Goal: Find specific page/section: Find specific page/section

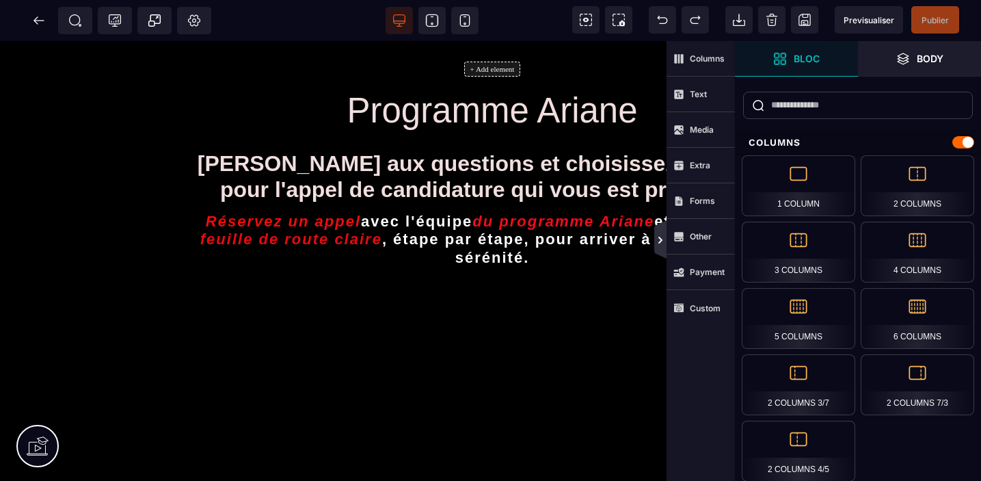
click at [663, 242] on icon at bounding box center [660, 240] width 11 height 11
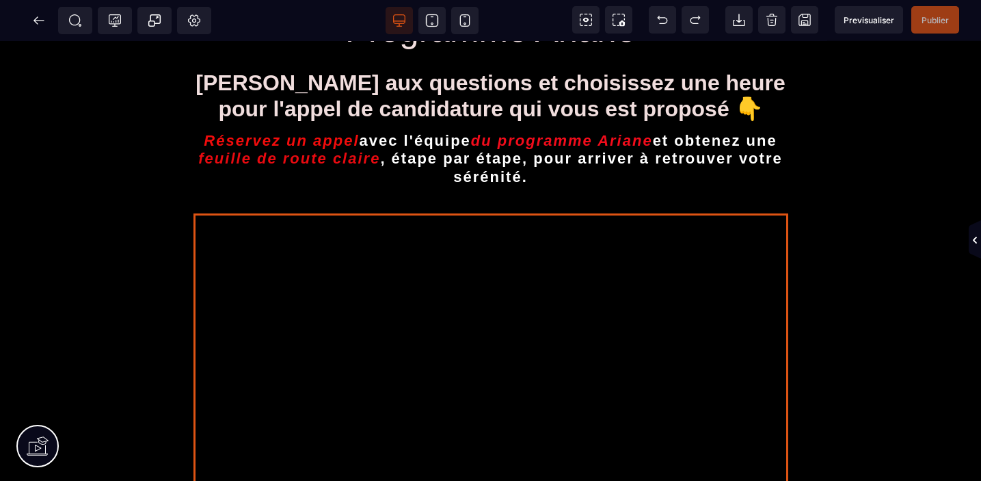
scroll to position [81, 0]
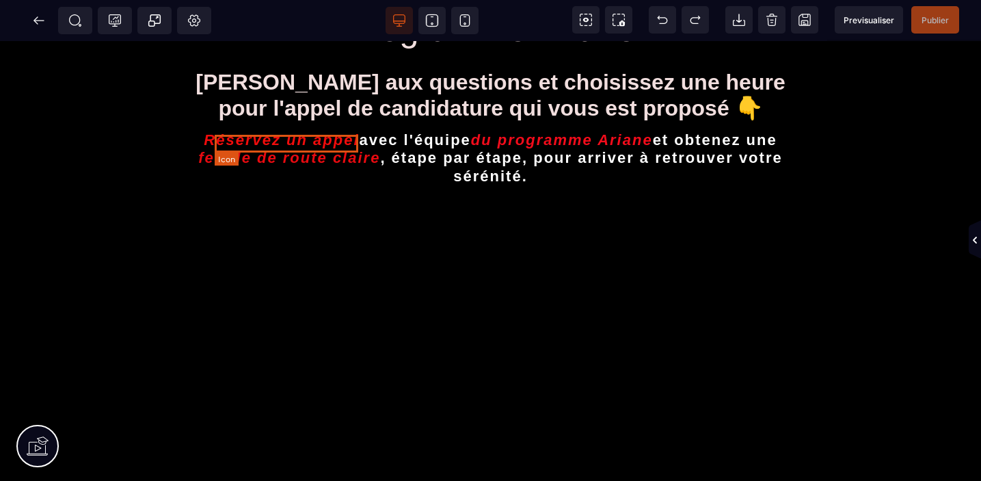
click at [356, 146] on icon "Réservez un appel" at bounding box center [281, 140] width 155 height 18
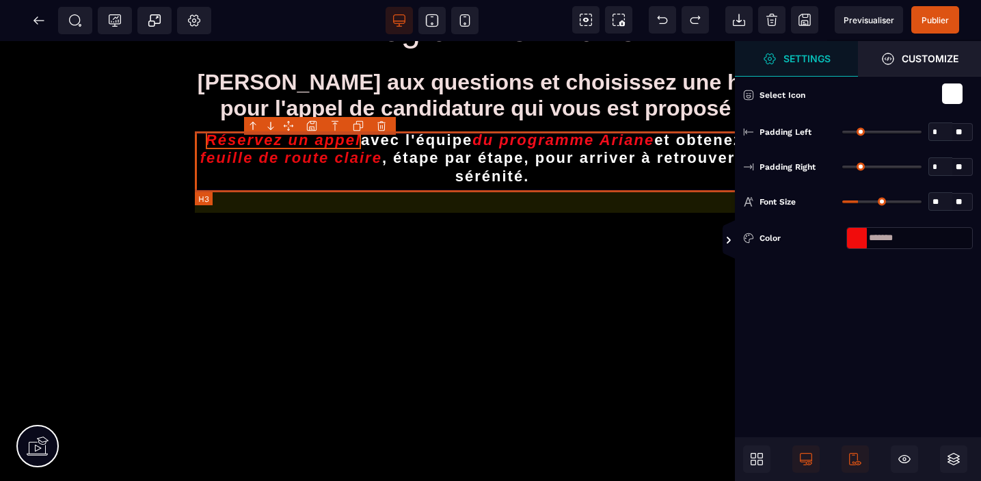
click at [360, 143] on h3 "Réservez un appel avec l'équipe du programme Ariane et obtenez une feuille de r…" at bounding box center [492, 158] width 595 height 61
select select "***"
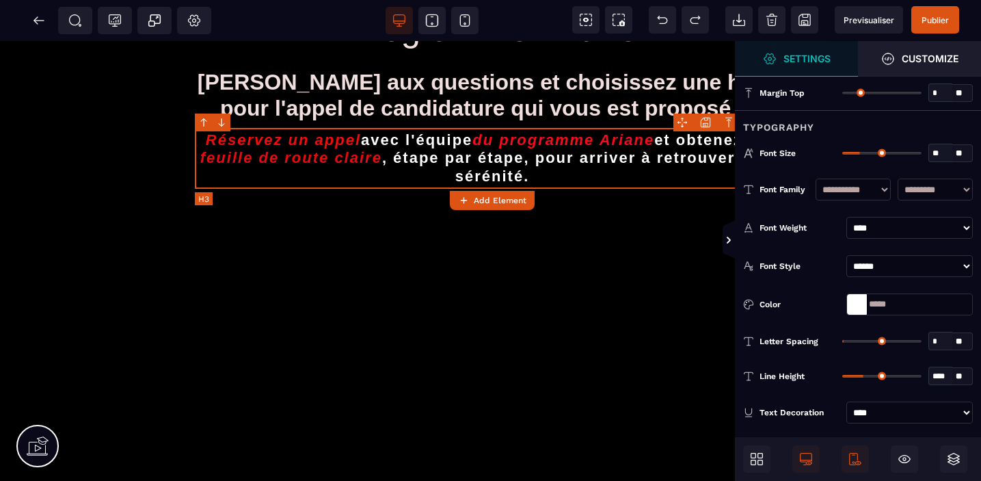
click at [360, 143] on h3 "Réservez un appel avec l'équipe du programme Ariane et obtenez une feuille de r…" at bounding box center [492, 158] width 595 height 61
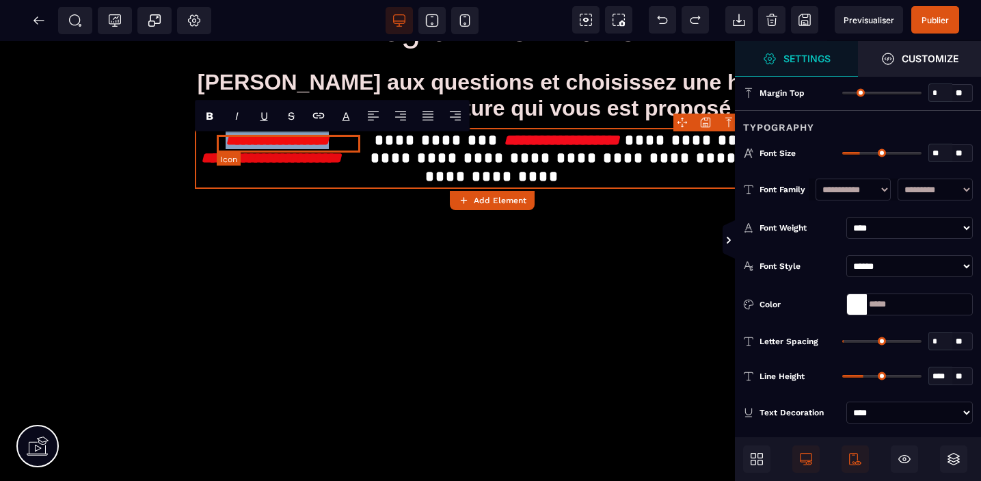
drag, startPoint x: 360, startPoint y: 143, endPoint x: 216, endPoint y: 138, distance: 144.4
click at [216, 138] on h3 "**********" at bounding box center [492, 158] width 595 height 61
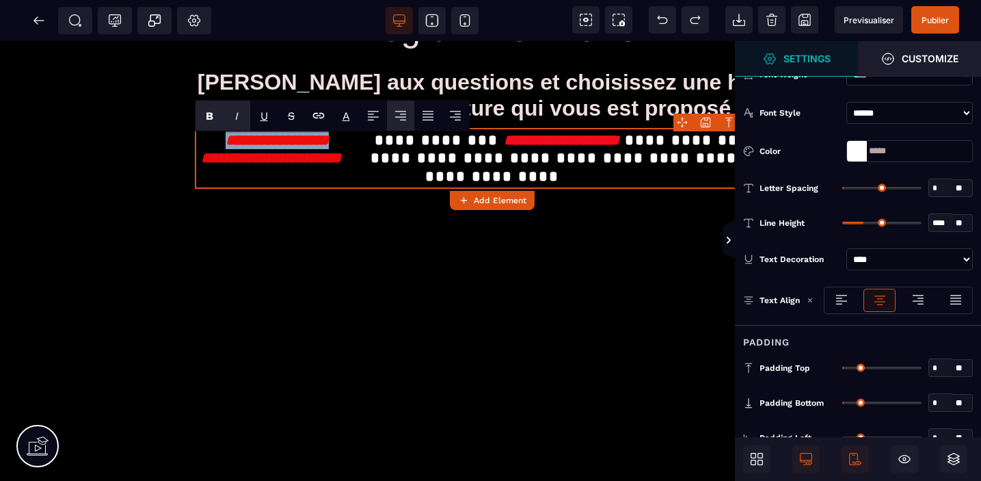
scroll to position [0, 0]
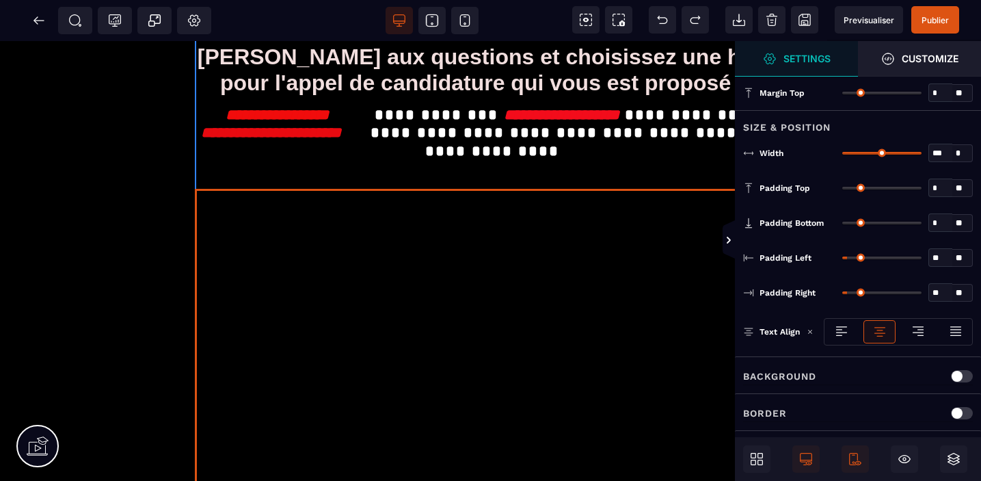
scroll to position [105, 0]
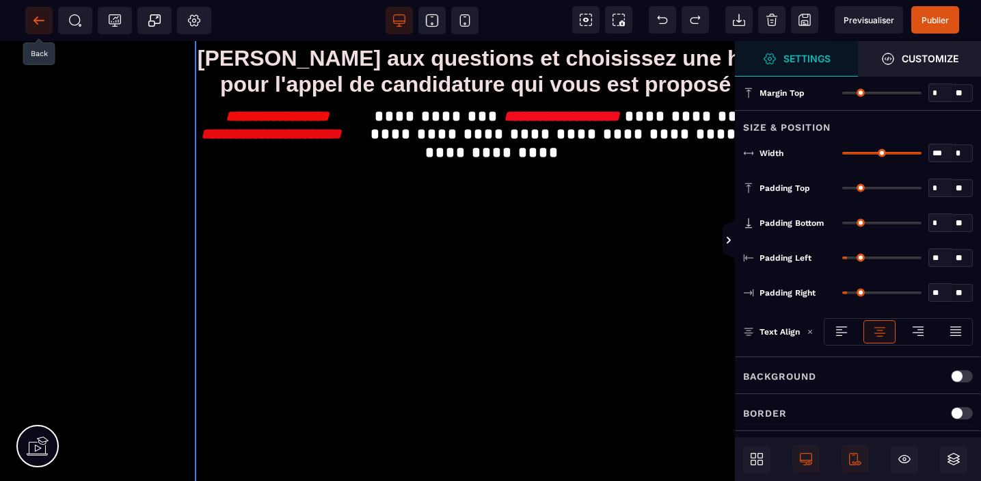
click at [38, 20] on icon at bounding box center [39, 20] width 10 height 1
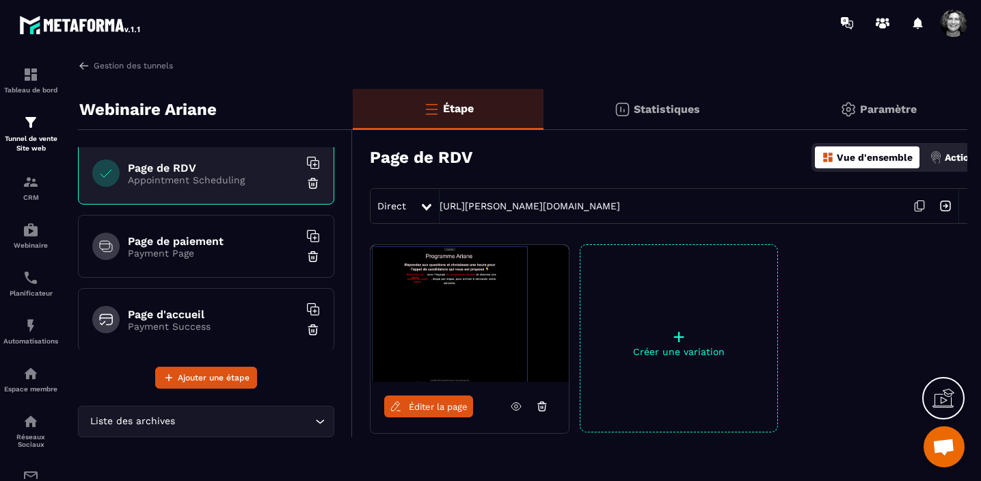
scroll to position [237, 0]
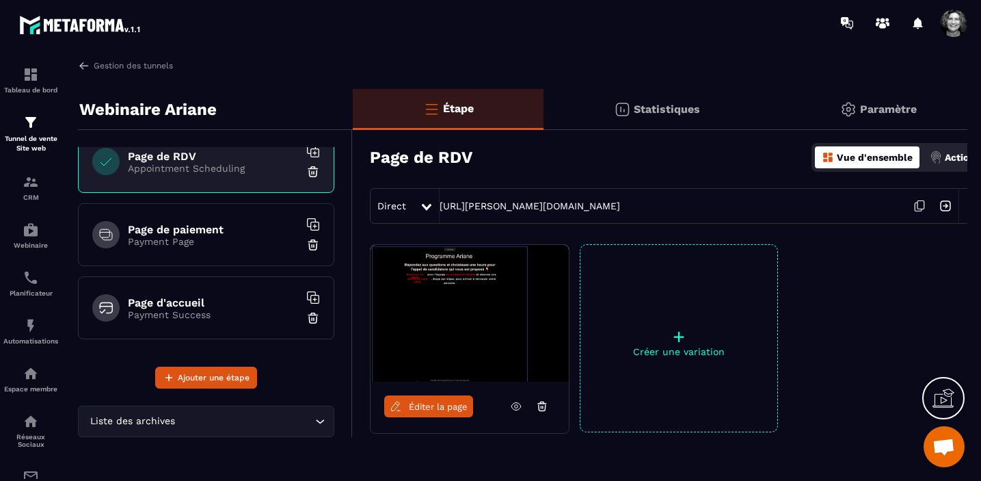
click at [213, 227] on h6 "Page de paiement" at bounding box center [213, 229] width 171 height 13
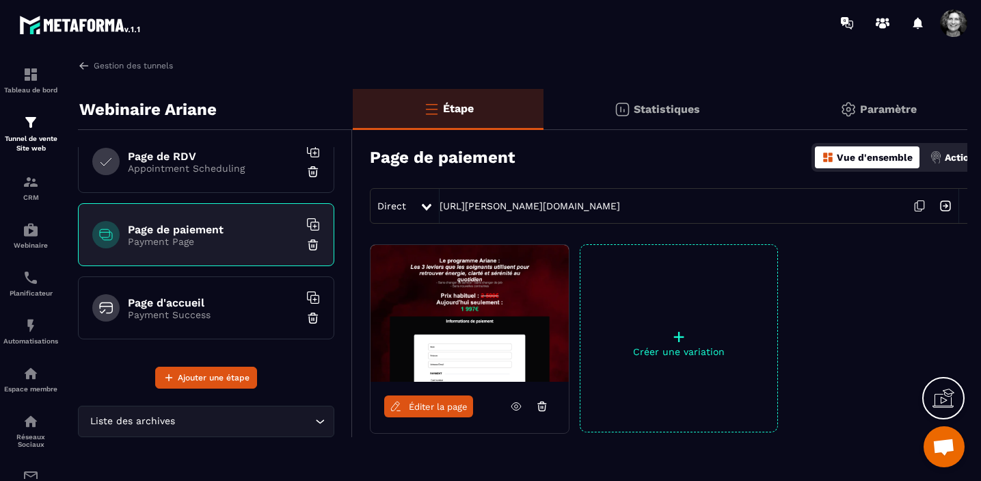
click at [423, 410] on span "Éditer la page" at bounding box center [438, 406] width 59 height 10
